Goal: Information Seeking & Learning: Understand process/instructions

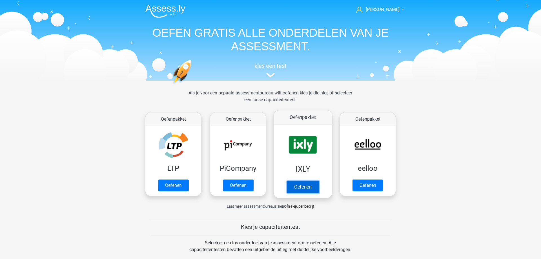
click at [297, 186] on link "Oefenen" at bounding box center [303, 187] width 32 height 12
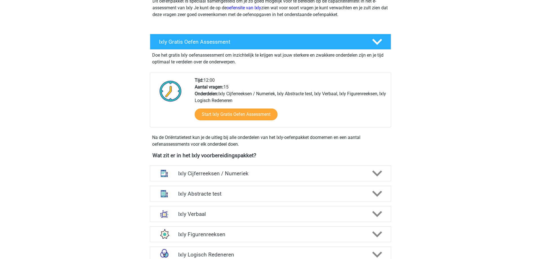
scroll to position [115, 0]
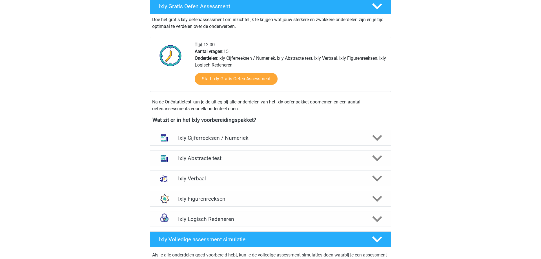
click at [246, 173] on div "Ixly Verbaal" at bounding box center [270, 179] width 241 height 16
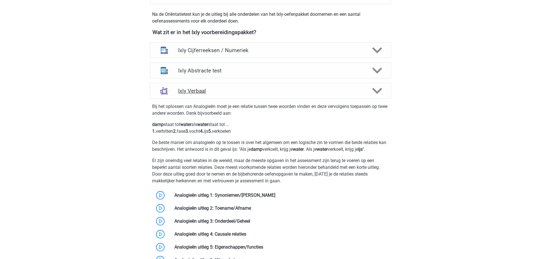
scroll to position [201, 0]
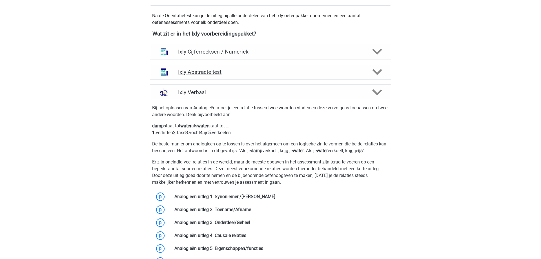
click at [233, 76] on div "Ixly Abstracte test" at bounding box center [270, 72] width 241 height 16
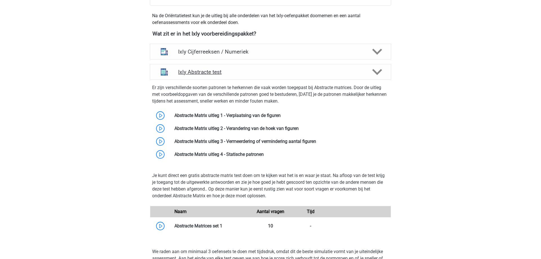
click at [233, 76] on div "Ixly Abstracte test" at bounding box center [270, 72] width 241 height 16
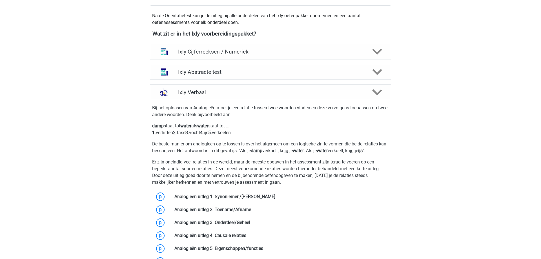
click at [245, 52] on h4 "Ixly Cijferreeksen / Numeriek" at bounding box center [270, 51] width 185 height 6
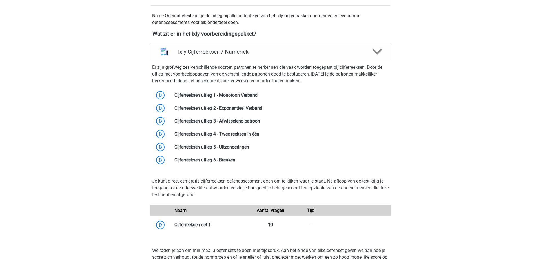
click at [245, 54] on h4 "Ixly Cijferreeksen / Numeriek" at bounding box center [270, 51] width 185 height 6
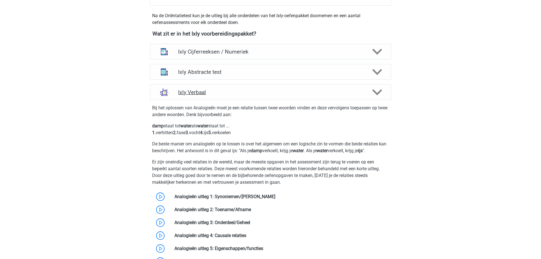
click at [237, 89] on div "Ixly Verbaal" at bounding box center [270, 92] width 241 height 16
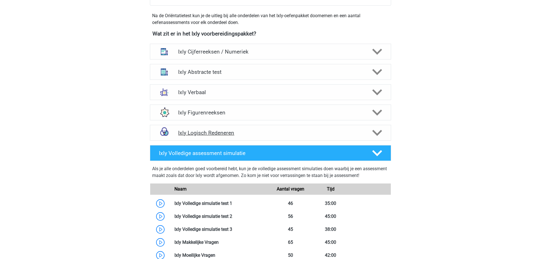
click at [232, 133] on h4 "Ixly Logisch Redeneren" at bounding box center [270, 133] width 185 height 6
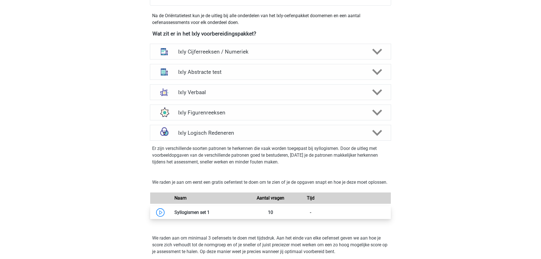
click at [210, 215] on link at bounding box center [210, 212] width 0 height 5
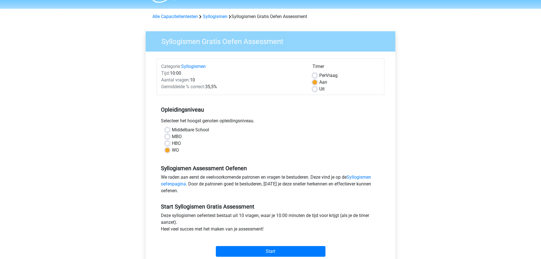
scroll to position [29, 0]
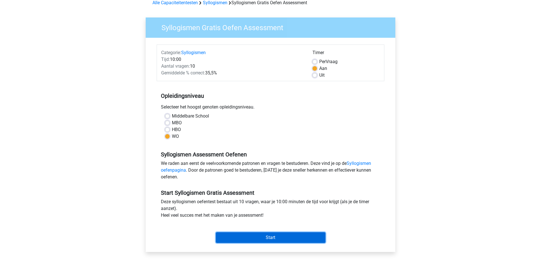
click at [258, 238] on input "Start" at bounding box center [271, 237] width 110 height 11
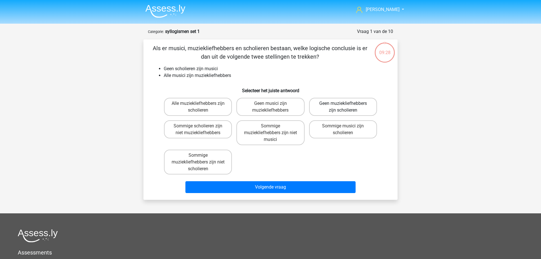
click at [335, 111] on label "Geen muziekliefhebbers zijn scholieren" at bounding box center [343, 107] width 68 height 18
click at [343, 107] on input "Geen muziekliefhebbers zijn scholieren" at bounding box center [345, 105] width 4 height 4
radio input "true"
click at [263, 138] on label "Sommige muziekliefhebbers zijn niet musici" at bounding box center [271, 132] width 68 height 25
click at [271, 130] on input "Sommige muziekliefhebbers zijn niet musici" at bounding box center [273, 128] width 4 height 4
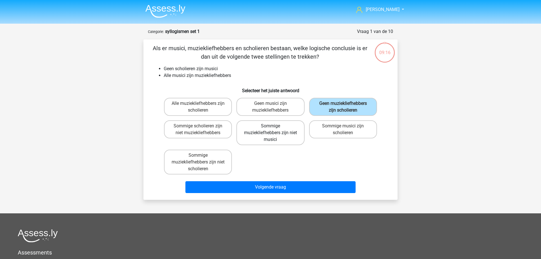
radio input "true"
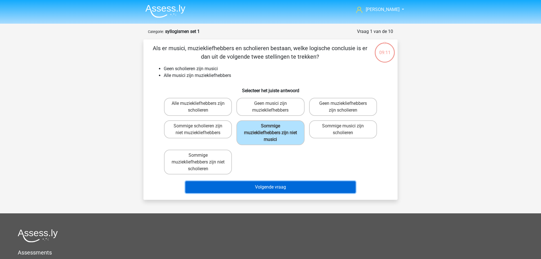
click at [225, 184] on button "Volgende vraag" at bounding box center [271, 187] width 171 height 12
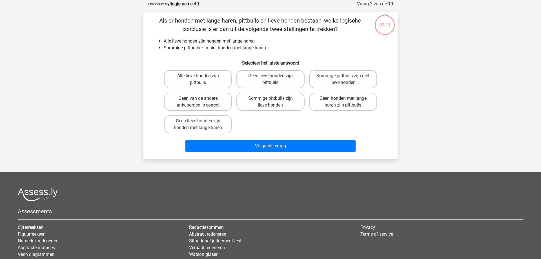
scroll to position [28, 0]
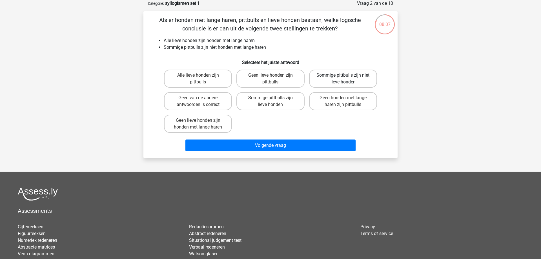
click at [361, 78] on label "Sommige pittbulls zijn niet lieve honden" at bounding box center [343, 79] width 68 height 18
click at [347, 78] on input "Sommige pittbulls zijn niet lieve honden" at bounding box center [345, 77] width 4 height 4
radio input "true"
click at [262, 103] on label "Sommige pittbulls zijn lieve honden" at bounding box center [271, 101] width 68 height 18
click at [271, 102] on input "Sommige pittbulls zijn lieve honden" at bounding box center [273, 100] width 4 height 4
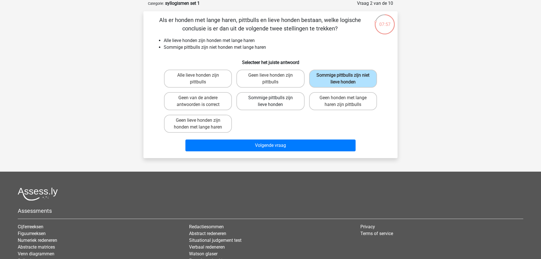
radio input "true"
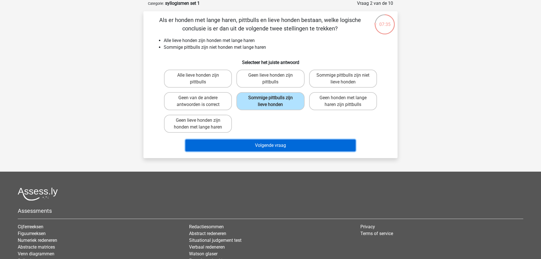
click at [239, 149] on button "Volgende vraag" at bounding box center [271, 146] width 171 height 12
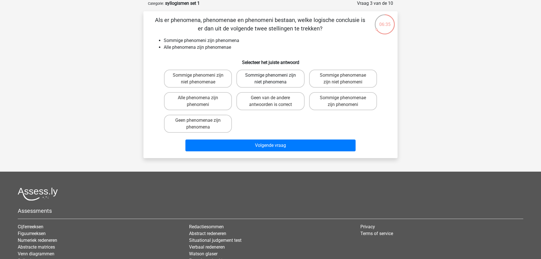
click at [243, 80] on label "Sommige phenomeni zijn niet phenomena" at bounding box center [271, 79] width 68 height 18
click at [271, 79] on input "Sommige phenomeni zijn niet phenomena" at bounding box center [273, 77] width 4 height 4
radio input "true"
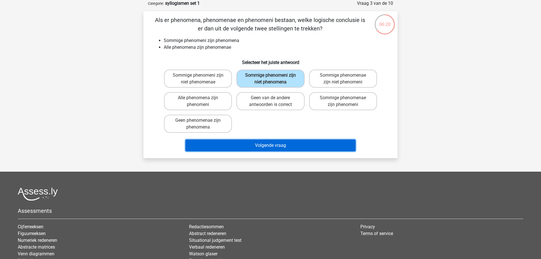
click at [233, 149] on button "Volgende vraag" at bounding box center [271, 146] width 171 height 12
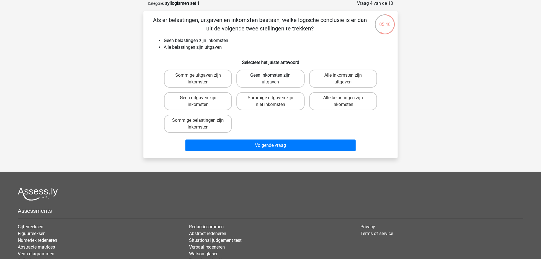
click at [254, 82] on label "Geen inkomsten zijn uitgaven" at bounding box center [271, 79] width 68 height 18
click at [271, 79] on input "Geen inkomsten zijn uitgaven" at bounding box center [273, 77] width 4 height 4
radio input "true"
click at [249, 103] on label "Sommige uitgaven zijn niet inkomsten" at bounding box center [271, 101] width 68 height 18
click at [271, 102] on input "Sommige uitgaven zijn niet inkomsten" at bounding box center [273, 100] width 4 height 4
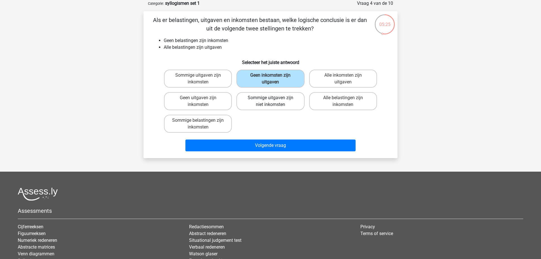
radio input "true"
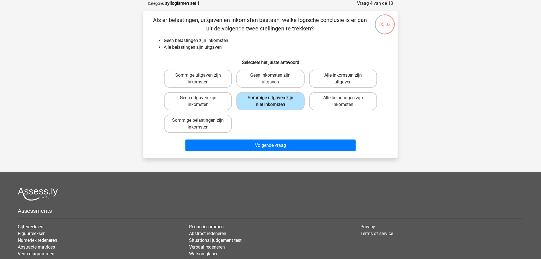
click at [333, 74] on label "Alle inkomsten zijn uitgaven" at bounding box center [343, 79] width 68 height 18
click at [343, 75] on input "Alle inkomsten zijn uitgaven" at bounding box center [345, 77] width 4 height 4
radio input "true"
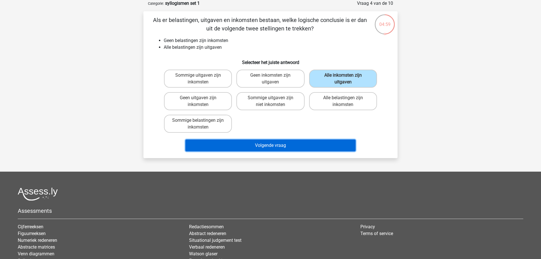
click at [200, 144] on button "Volgende vraag" at bounding box center [271, 146] width 171 height 12
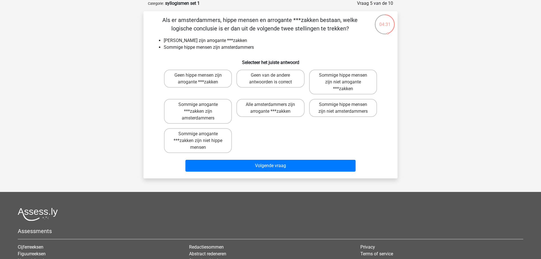
click at [200, 78] on input "Geen hippe mensen zijn arrogante ***zakken" at bounding box center [200, 77] width 4 height 4
radio input "true"
click at [373, 109] on label "Sommige hippe mensen zijn niet amsterdammers" at bounding box center [343, 108] width 68 height 18
click at [347, 108] on input "Sommige hippe mensen zijn niet amsterdammers" at bounding box center [345, 107] width 4 height 4
radio input "true"
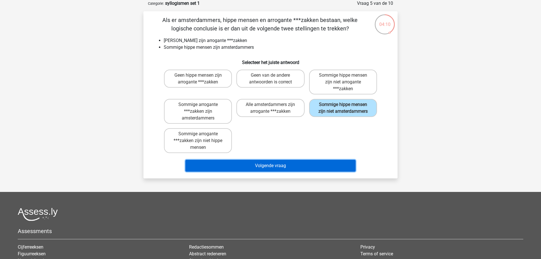
click at [321, 168] on button "Volgende vraag" at bounding box center [271, 166] width 171 height 12
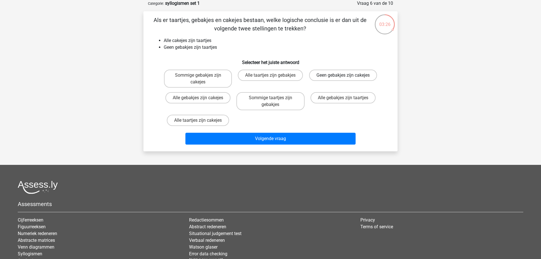
click at [319, 80] on label "Geen gebakjes zijn cakejes" at bounding box center [343, 75] width 68 height 11
click at [343, 79] on input "Geen gebakjes zijn cakejes" at bounding box center [345, 77] width 4 height 4
radio input "true"
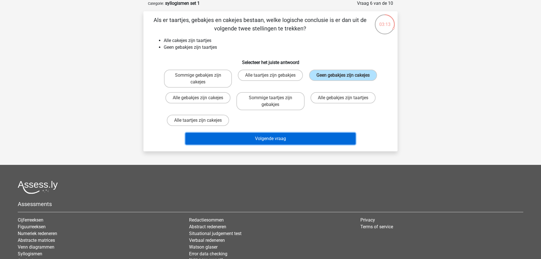
click at [215, 138] on button "Volgende vraag" at bounding box center [271, 139] width 171 height 12
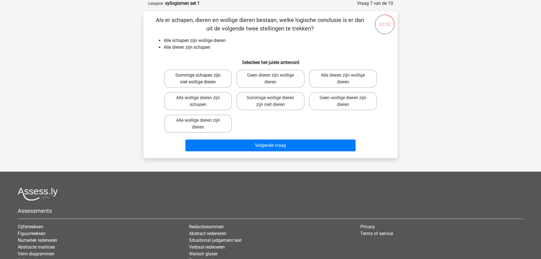
click at [223, 84] on label "Sommige schapen zijn niet wollige dieren" at bounding box center [198, 79] width 68 height 18
click at [202, 79] on input "Sommige schapen zijn niet wollige dieren" at bounding box center [200, 77] width 4 height 4
radio input "true"
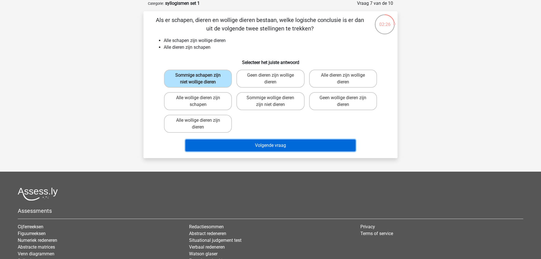
click at [304, 144] on button "Volgende vraag" at bounding box center [271, 146] width 171 height 12
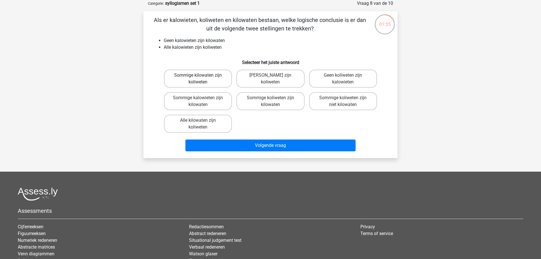
click at [221, 83] on label "Sommige kilowaten zijn koliweten" at bounding box center [198, 79] width 68 height 18
click at [202, 79] on input "Sommige kilowaten zijn koliweten" at bounding box center [200, 77] width 4 height 4
radio input "true"
click at [269, 84] on label "Geen kilowaten zijn koliweten" at bounding box center [271, 79] width 68 height 18
click at [271, 79] on input "Geen kilowaten zijn koliweten" at bounding box center [273, 77] width 4 height 4
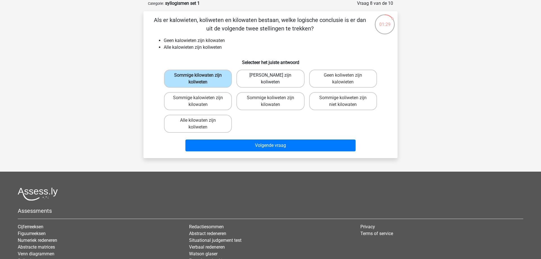
radio input "true"
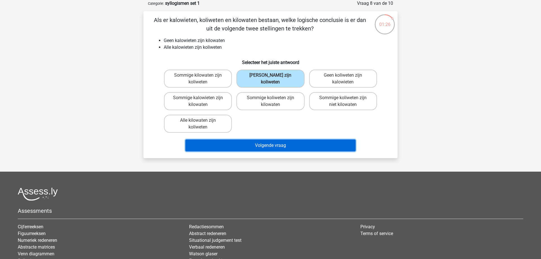
click at [311, 144] on button "Volgende vraag" at bounding box center [271, 146] width 171 height 12
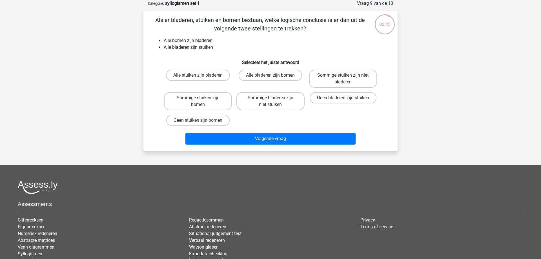
click at [354, 81] on label "Sommige stuiken zijn niet bladeren" at bounding box center [343, 79] width 68 height 18
click at [347, 79] on input "Sommige stuiken zijn niet bladeren" at bounding box center [345, 77] width 4 height 4
radio input "true"
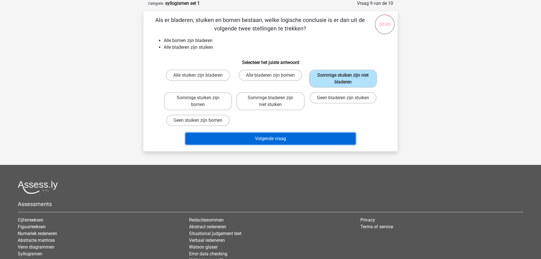
click at [309, 138] on button "Volgende vraag" at bounding box center [271, 139] width 171 height 12
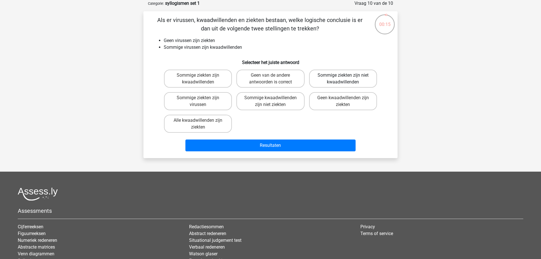
click at [355, 77] on label "Sommige ziekten zijn niet kwaadwillenden" at bounding box center [343, 79] width 68 height 18
click at [347, 77] on input "Sommige ziekten zijn niet kwaadwillenden" at bounding box center [345, 77] width 4 height 4
radio input "true"
click at [275, 108] on label "Sommige kwaadwillenden zijn niet ziekten" at bounding box center [271, 101] width 68 height 18
click at [274, 102] on input "Sommige kwaadwillenden zijn niet ziekten" at bounding box center [273, 100] width 4 height 4
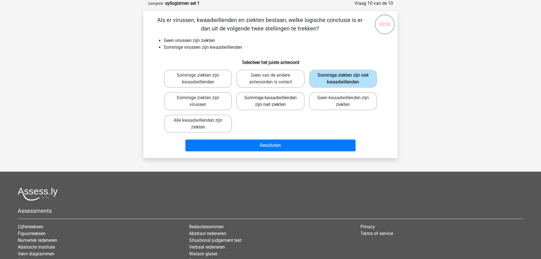
radio input "true"
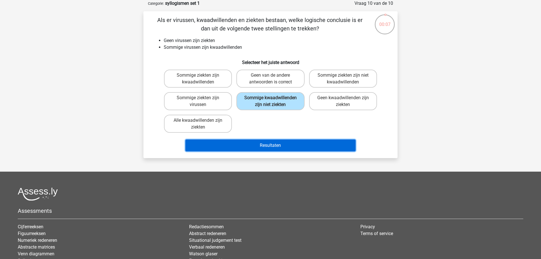
click at [286, 151] on button "Resultaten" at bounding box center [271, 146] width 171 height 12
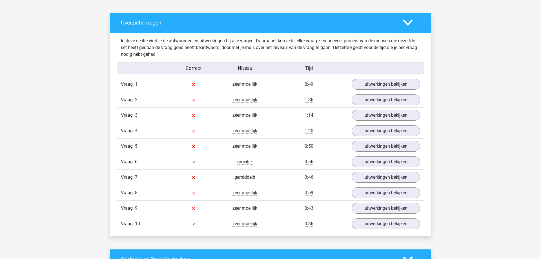
scroll to position [288, 0]
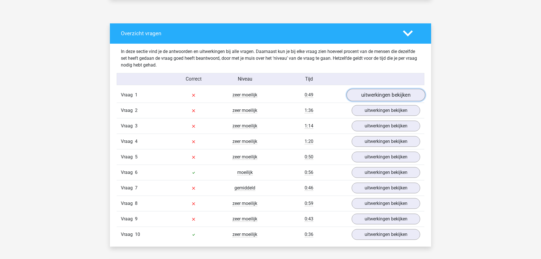
click at [384, 97] on link "uitwerkingen bekijken" at bounding box center [386, 95] width 79 height 12
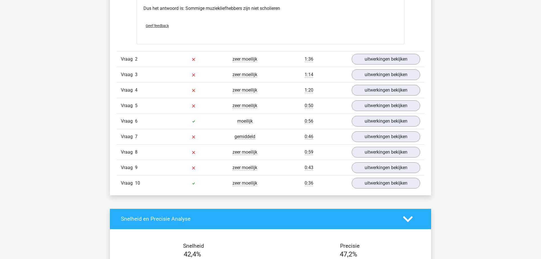
scroll to position [575, 0]
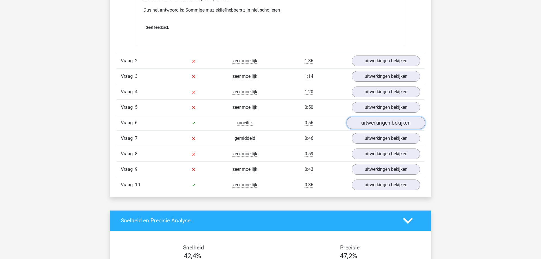
click at [369, 121] on link "uitwerkingen bekijken" at bounding box center [386, 123] width 79 height 12
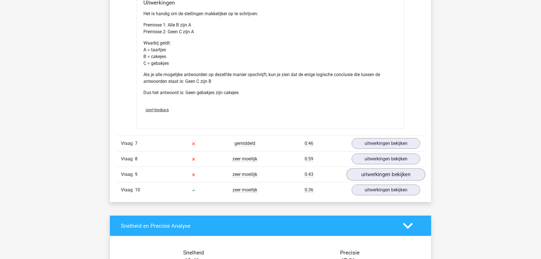
scroll to position [805, 0]
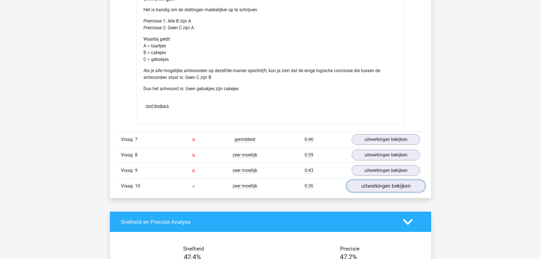
click at [370, 188] on link "uitwerkingen bekijken" at bounding box center [386, 186] width 79 height 12
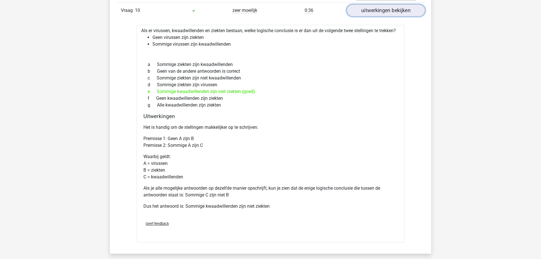
scroll to position [1007, 0]
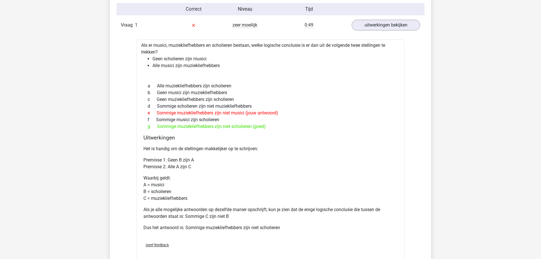
scroll to position [374, 0]
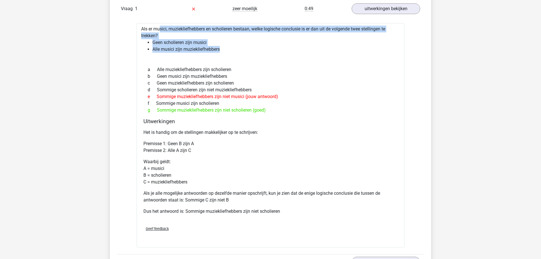
drag, startPoint x: 224, startPoint y: 48, endPoint x: 136, endPoint y: 26, distance: 90.8
copy div "Als er musici, muziekliefhebbers en scholieren bestaan, welke logische conclusi…"
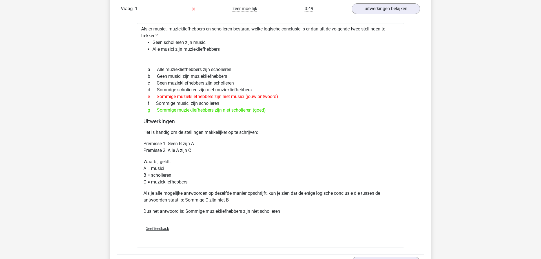
click at [380, 94] on div "e Sommige muziekliefhebbers zijn niet musici (jouw antwoord)" at bounding box center [271, 96] width 254 height 7
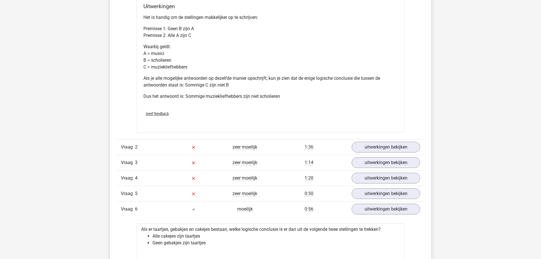
scroll to position [518, 0]
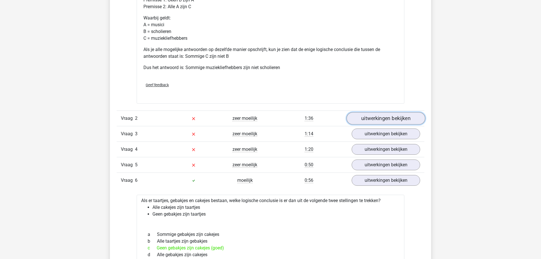
click at [383, 116] on link "uitwerkingen bekijken" at bounding box center [386, 118] width 79 height 12
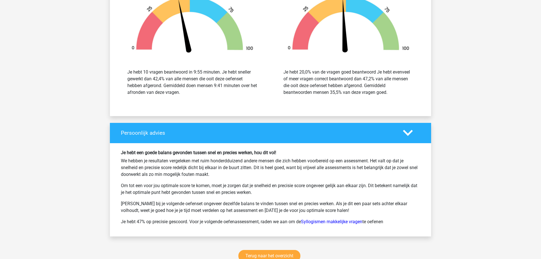
scroll to position [1582, 0]
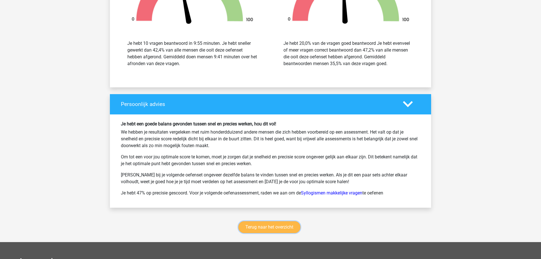
click at [255, 230] on link "Terug naar het overzicht" at bounding box center [270, 227] width 62 height 12
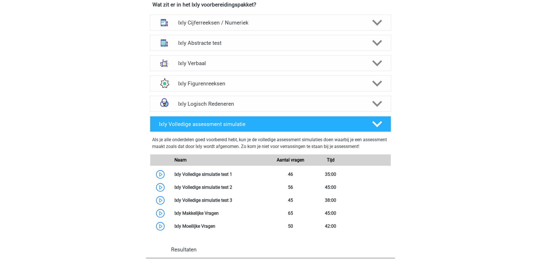
scroll to position [230, 0]
click at [188, 104] on h4 "Ixly Logisch Redeneren" at bounding box center [270, 104] width 185 height 6
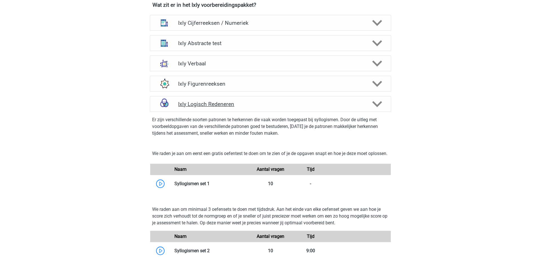
click at [188, 104] on h4 "Ixly Logisch Redeneren" at bounding box center [270, 104] width 185 height 6
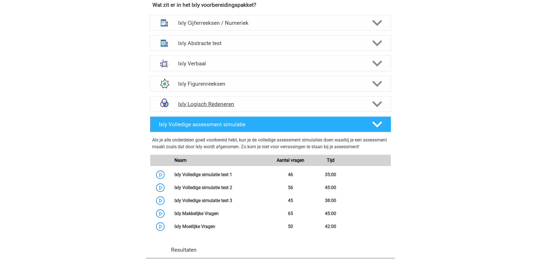
click at [188, 104] on h4 "Ixly Logisch Redeneren" at bounding box center [270, 104] width 185 height 6
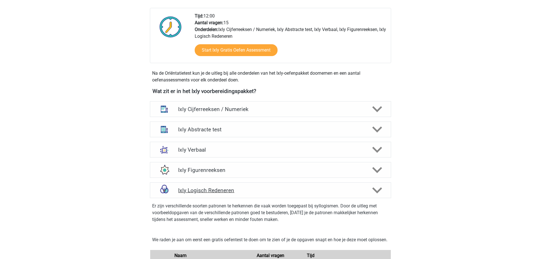
scroll to position [0, 0]
